Goal: Find specific page/section

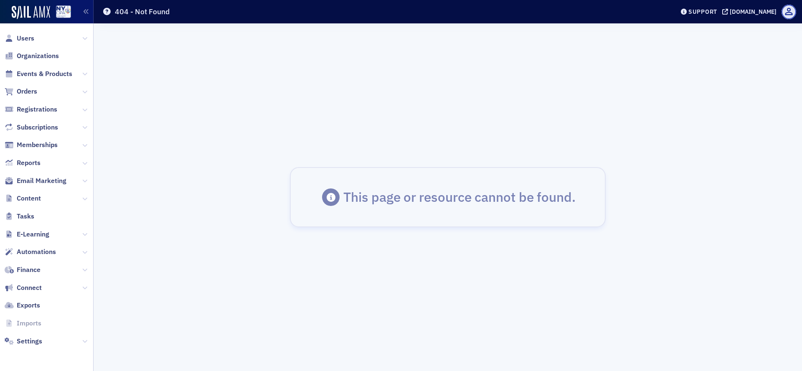
click at [83, 197] on icon at bounding box center [84, 198] width 5 height 5
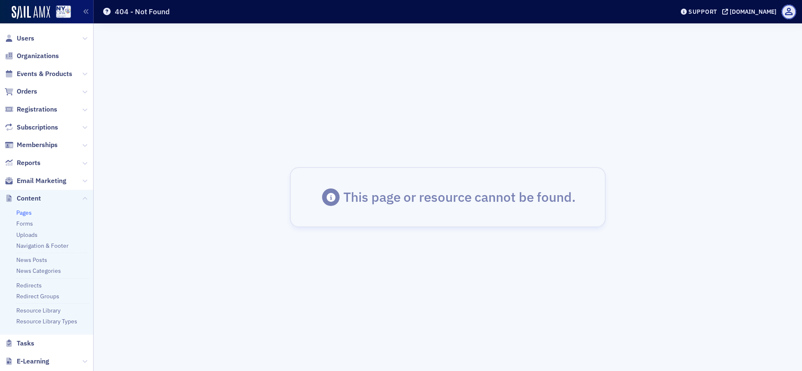
click at [23, 214] on link "Pages" at bounding box center [23, 213] width 15 height 8
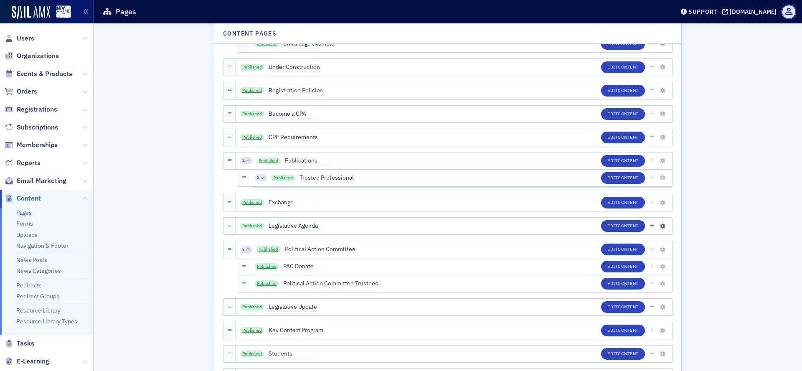
scroll to position [1153, 0]
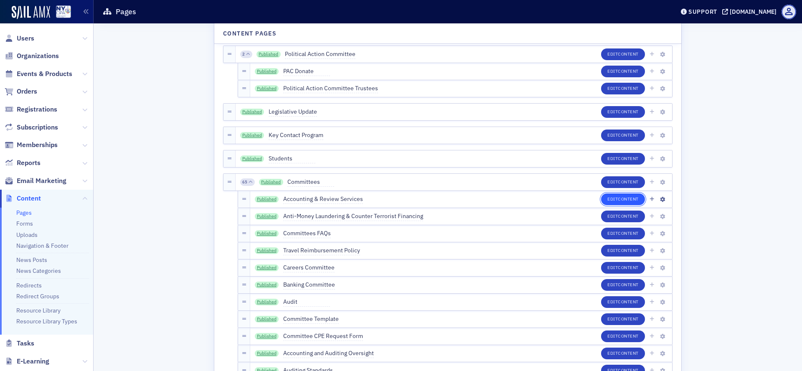
click at [626, 199] on span "Content" at bounding box center [628, 199] width 21 height 6
click at [267, 201] on link "Published" at bounding box center [267, 199] width 24 height 7
click at [264, 217] on link "Published" at bounding box center [267, 216] width 24 height 7
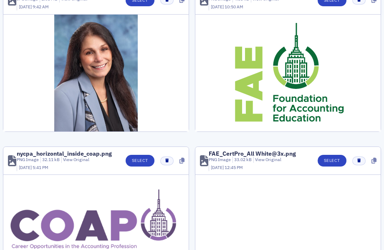
scroll to position [443, 0]
